Goal: Task Accomplishment & Management: Use online tool/utility

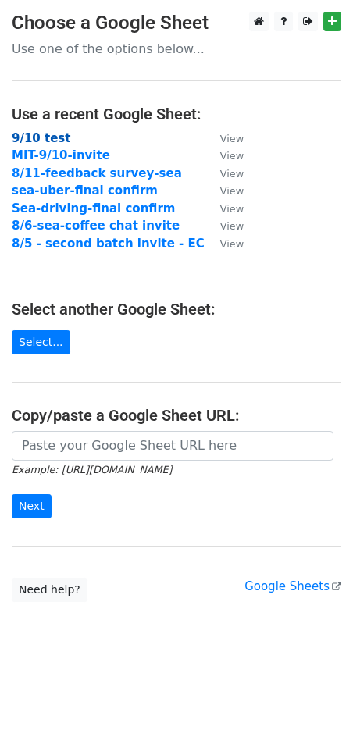
click at [46, 139] on strong "9/10 test" at bounding box center [41, 138] width 59 height 14
click at [40, 137] on strong "9/10 test" at bounding box center [41, 138] width 59 height 14
click at [56, 349] on link "Select..." at bounding box center [41, 342] width 59 height 24
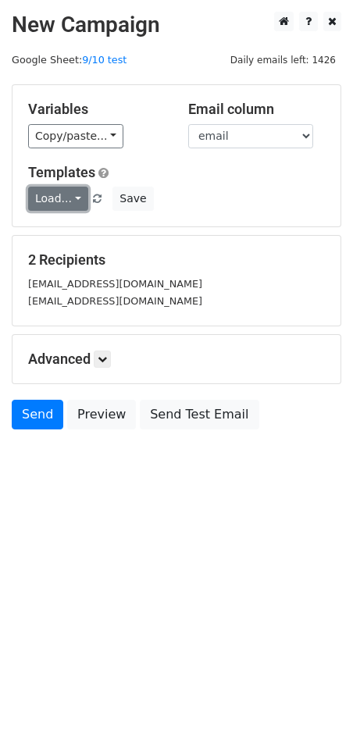
click at [68, 197] on link "Load..." at bounding box center [58, 199] width 60 height 24
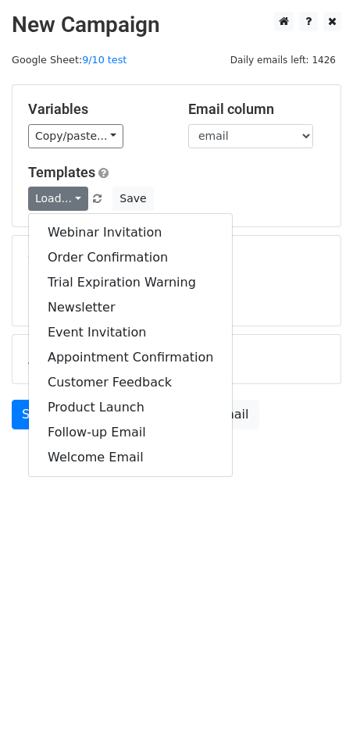
click at [267, 169] on h5 "Templates" at bounding box center [176, 172] width 297 height 17
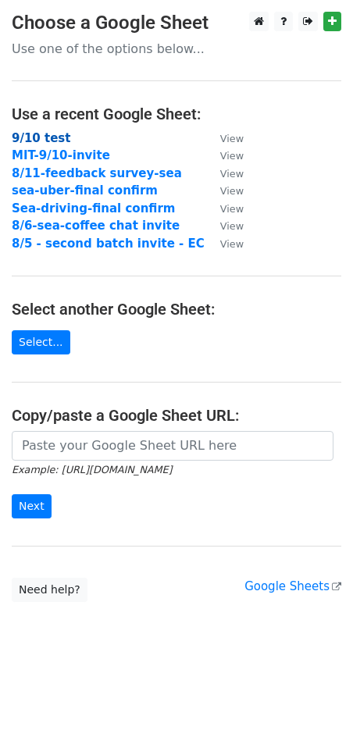
click at [55, 138] on strong "9/10 test" at bounding box center [41, 138] width 59 height 14
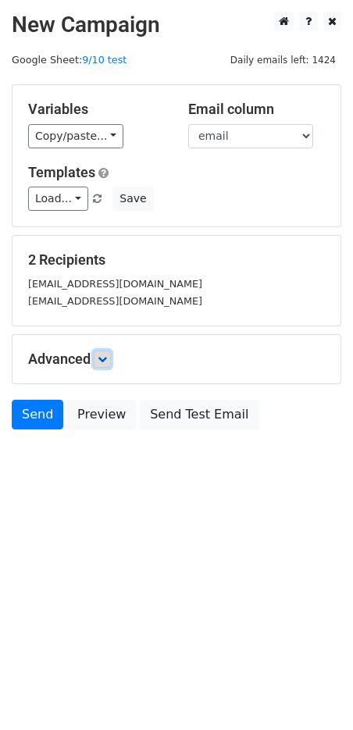
click at [110, 359] on link at bounding box center [102, 358] width 17 height 17
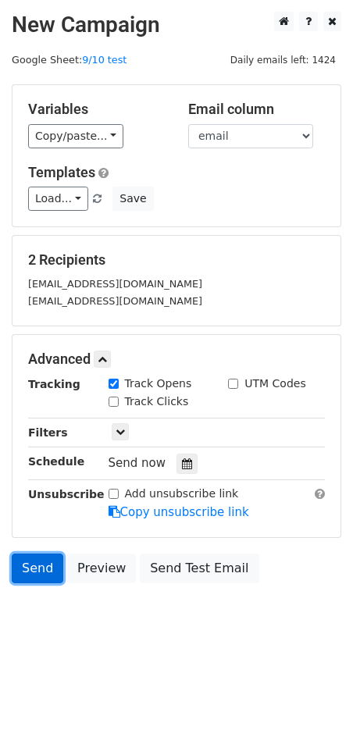
click at [24, 574] on link "Send" at bounding box center [38, 568] width 52 height 30
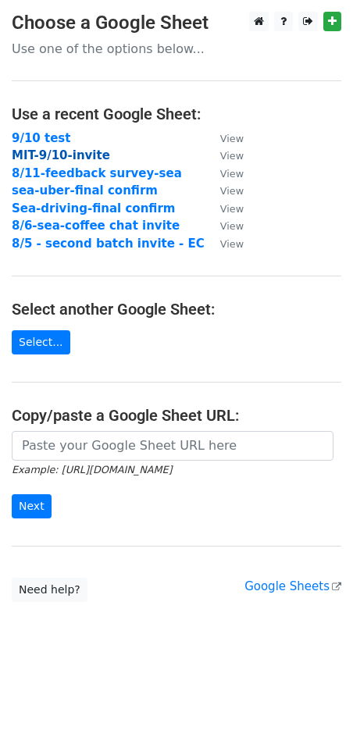
click at [29, 154] on strong "MIT-9/10-invite" at bounding box center [61, 155] width 98 height 14
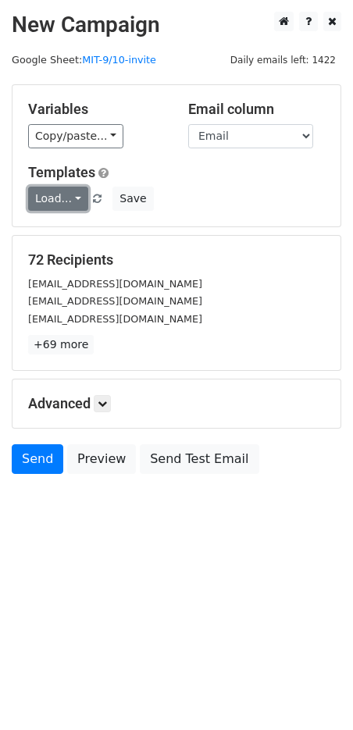
click at [55, 201] on link "Load..." at bounding box center [58, 199] width 60 height 24
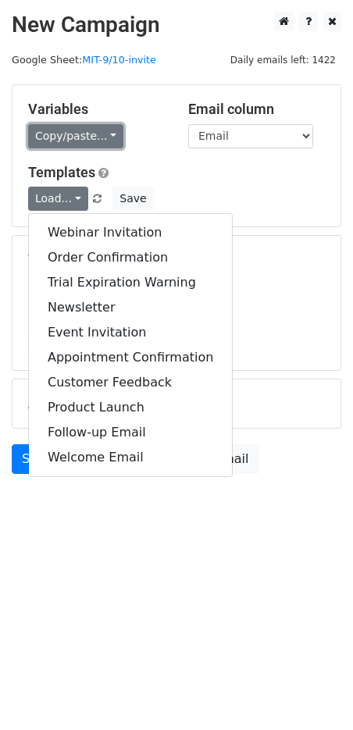
click at [84, 141] on link "Copy/paste..." at bounding box center [75, 136] width 95 height 24
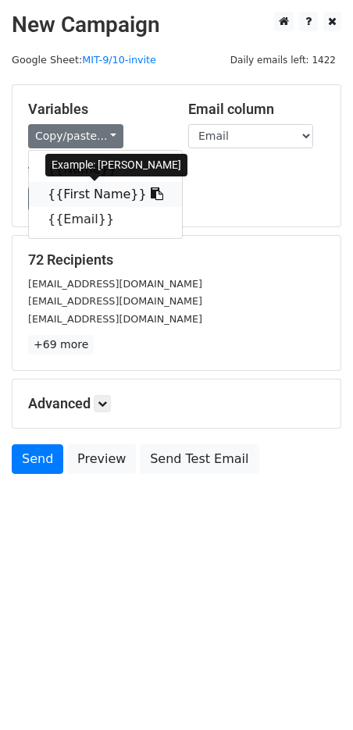
click at [102, 193] on link "{{First Name}}" at bounding box center [105, 194] width 153 height 25
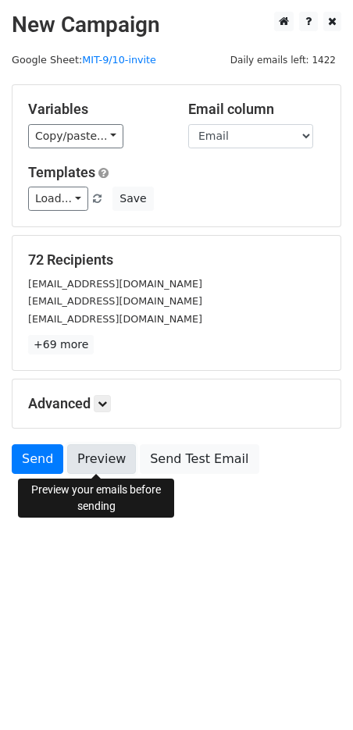
click at [112, 461] on link "Preview" at bounding box center [101, 459] width 69 height 30
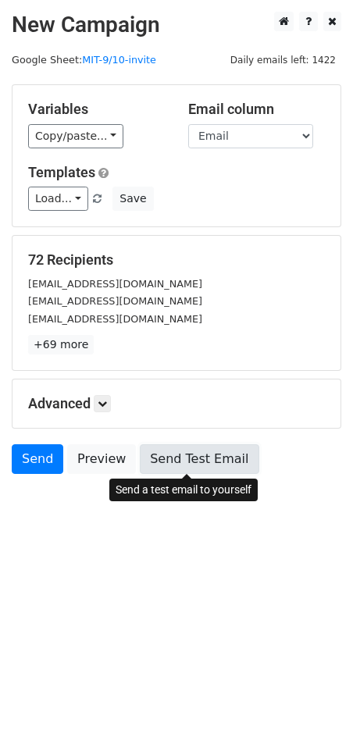
click at [179, 464] on link "Send Test Email" at bounding box center [199, 459] width 119 height 30
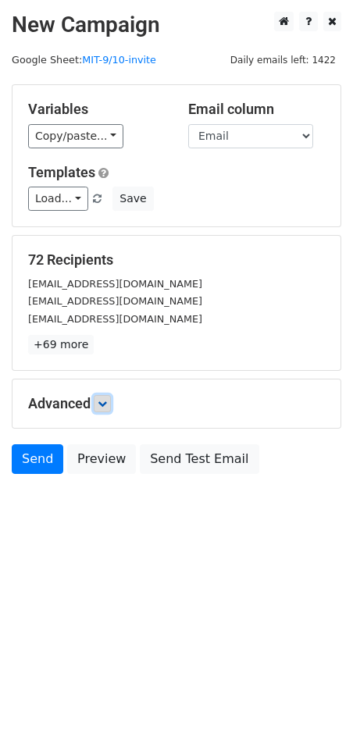
click at [105, 401] on icon at bounding box center [102, 403] width 9 height 9
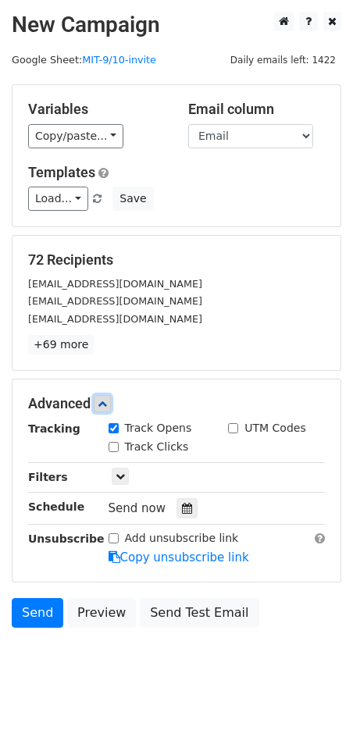
scroll to position [29, 0]
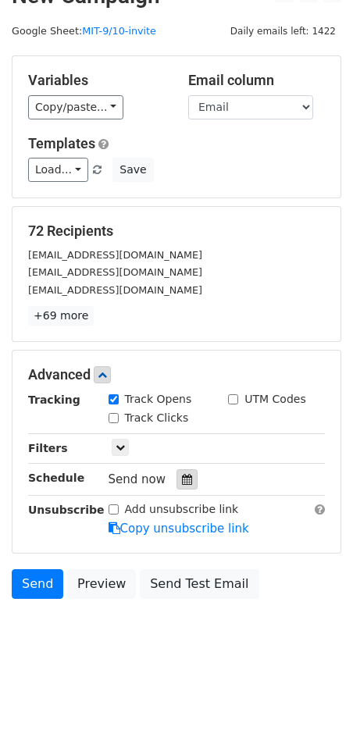
click at [182, 475] on icon at bounding box center [187, 479] width 10 height 11
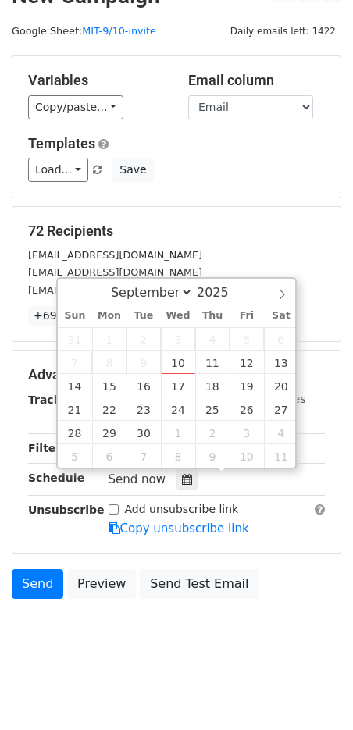
scroll to position [28, 0]
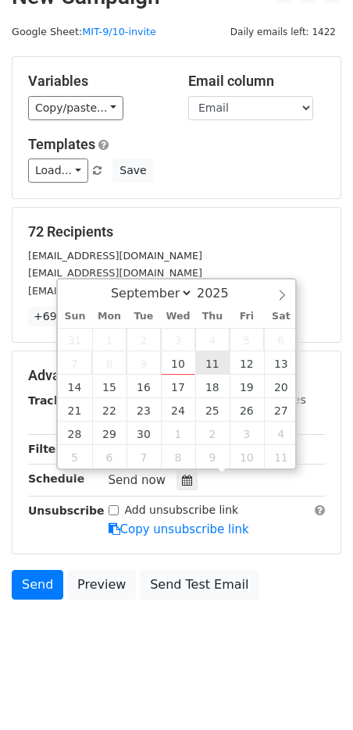
type input "[DATE] 12:00"
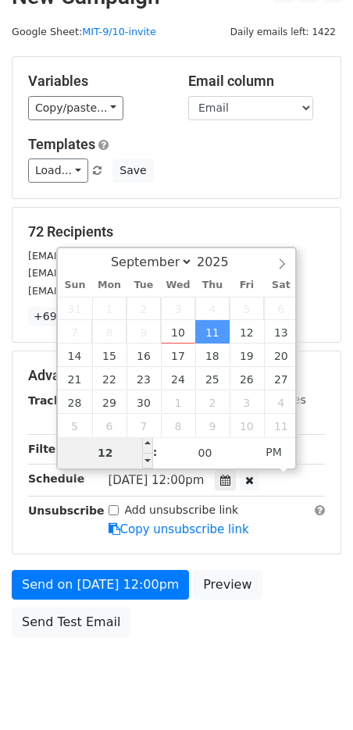
type input "8"
type input "[DATE] 08:00"
type input "08"
click at [276, 446] on span "PM" at bounding box center [273, 451] width 43 height 31
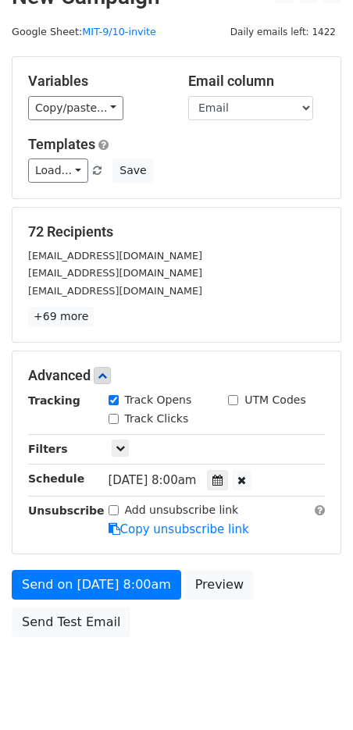
click at [272, 586] on div "Send on [DATE] 8:00am Preview Send Test Email" at bounding box center [176, 607] width 353 height 75
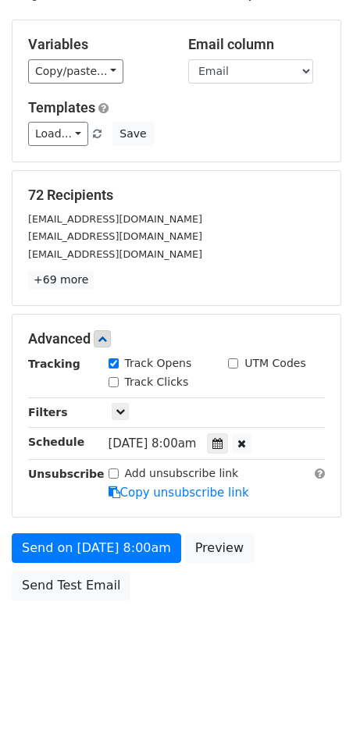
scroll to position [66, 0]
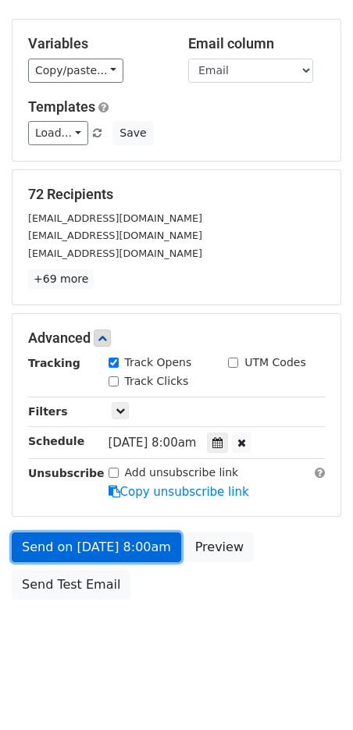
click at [112, 553] on link "Send on [DATE] 8:00am" at bounding box center [96, 547] width 169 height 30
